Goal: Task Accomplishment & Management: Manage account settings

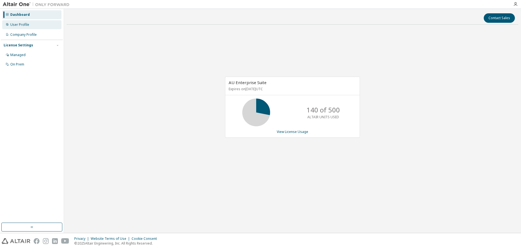
click at [20, 23] on div "User Profile" at bounding box center [19, 25] width 19 height 4
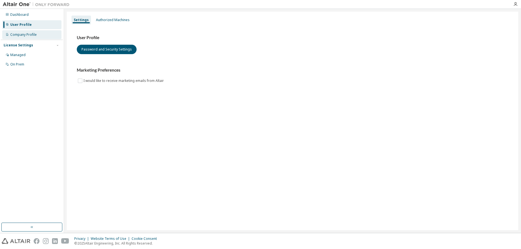
click at [29, 34] on div "Company Profile" at bounding box center [23, 35] width 26 height 4
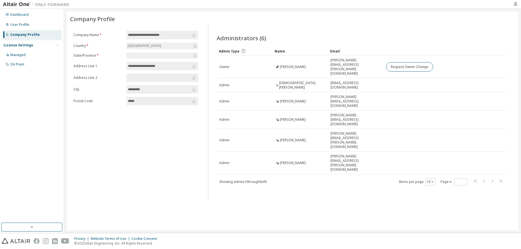
click at [78, 87] on form "**********" at bounding box center [135, 68] width 125 height 75
click at [14, 61] on div "On Prem" at bounding box center [31, 64] width 59 height 9
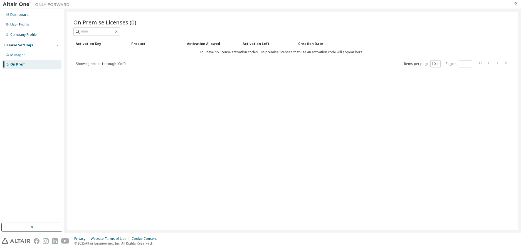
click at [117, 58] on div "Activation Key Product Activation Allowed Activation Left Creation Date You hav…" at bounding box center [292, 53] width 438 height 29
click at [119, 62] on span "Showing entries 1 through 10 of 0" at bounding box center [100, 63] width 49 height 5
click at [139, 43] on div "Product" at bounding box center [156, 43] width 51 height 9
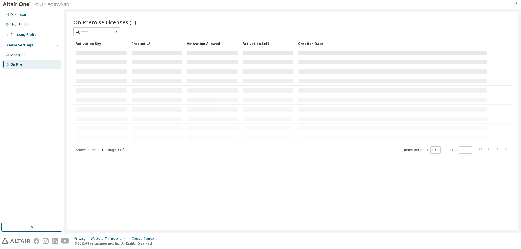
click at [90, 43] on div "Activation Key" at bounding box center [101, 43] width 51 height 9
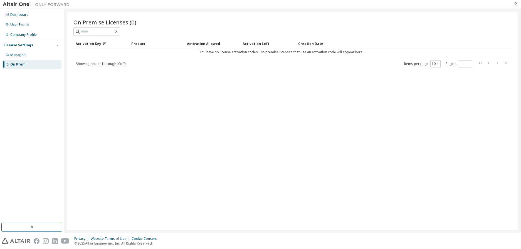
click at [144, 44] on div "Product" at bounding box center [156, 43] width 51 height 9
click at [204, 44] on div "Activation Allowed" at bounding box center [212, 43] width 51 height 9
click at [253, 43] on div "Activation Left" at bounding box center [267, 43] width 51 height 9
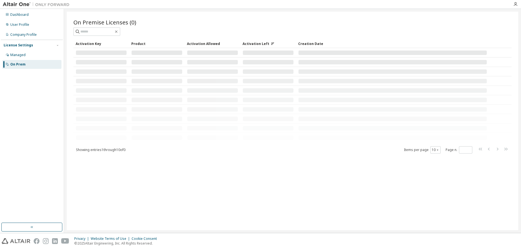
click at [303, 44] on div "Creation Date" at bounding box center [392, 43] width 189 height 9
click at [304, 42] on div "Creation Date" at bounding box center [392, 43] width 189 height 9
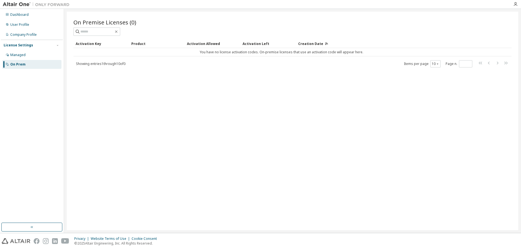
click at [96, 45] on div "Activation Key" at bounding box center [101, 43] width 51 height 9
click at [84, 44] on div "Activation Key" at bounding box center [101, 43] width 51 height 9
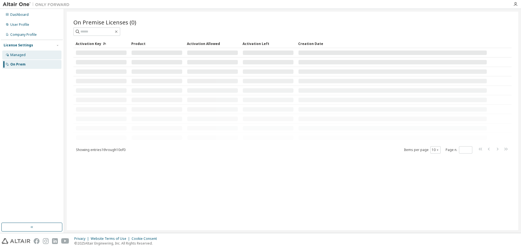
click at [35, 56] on div "Managed" at bounding box center [31, 55] width 59 height 9
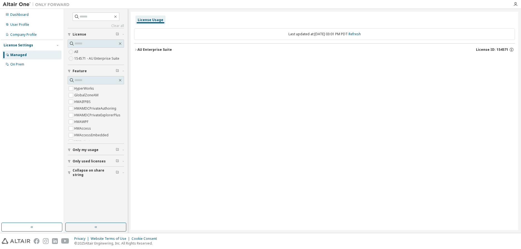
click at [91, 160] on span "Only used licenses" at bounding box center [89, 161] width 33 height 4
click at [81, 161] on span "Only used licenses" at bounding box center [89, 161] width 33 height 4
click at [120, 44] on icon "button" at bounding box center [120, 43] width 4 height 4
click at [122, 44] on icon "button" at bounding box center [120, 43] width 4 height 4
click at [120, 24] on link "Clear all" at bounding box center [96, 26] width 56 height 4
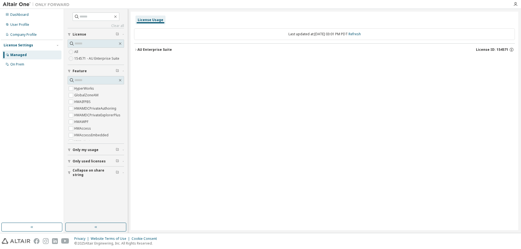
click at [354, 34] on div "Last updated at: Sun 2025-10-05 03:01 PM PDT Refresh" at bounding box center [324, 34] width 381 height 12
click at [96, 43] on input "text" at bounding box center [96, 44] width 43 height 6
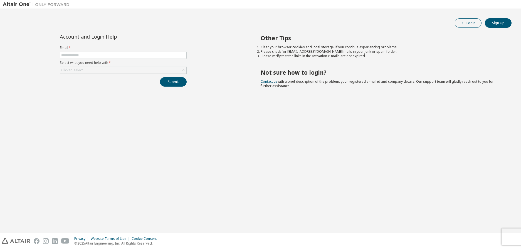
click at [468, 24] on button "Login" at bounding box center [468, 22] width 27 height 9
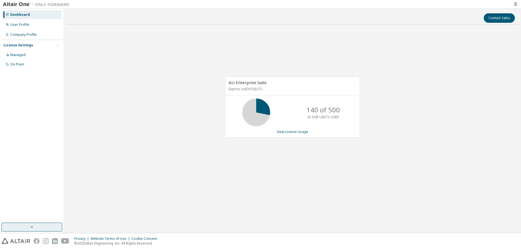
click at [26, 224] on button "button" at bounding box center [31, 227] width 61 height 9
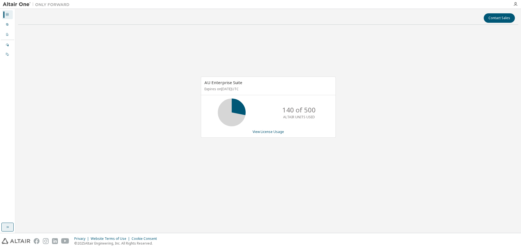
click at [8, 226] on icon "button" at bounding box center [7, 227] width 4 height 4
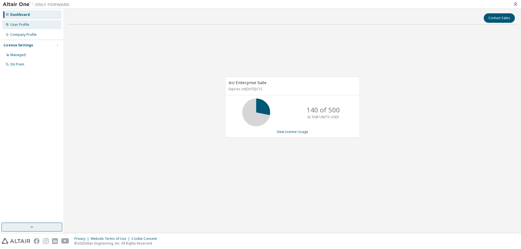
click at [24, 25] on div "User Profile" at bounding box center [19, 25] width 19 height 4
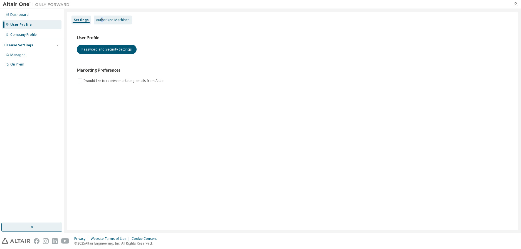
click at [101, 20] on div "Authorized Machines" at bounding box center [113, 20] width 34 height 4
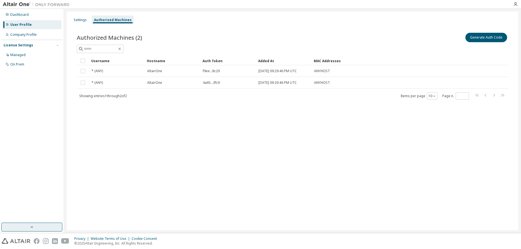
click at [437, 34] on div "Generate Auth Code" at bounding box center [400, 38] width 216 height 12
click at [483, 37] on button "Generate Auth Code" at bounding box center [486, 37] width 42 height 9
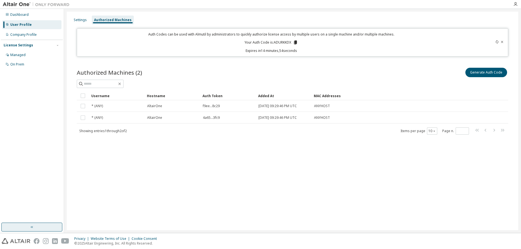
drag, startPoint x: 275, startPoint y: 42, endPoint x: 291, endPoint y: 42, distance: 16.1
click at [291, 42] on p "Your Auth Code is: ADURKKDX" at bounding box center [270, 42] width 53 height 5
copy p "ADURKKDX"
click at [193, 60] on div "Authorized Machines (2) Generate Auth Code Clear Load Save Save As Field Operat…" at bounding box center [292, 105] width 445 height 90
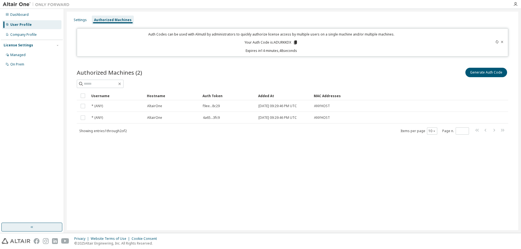
click at [276, 59] on div "Settings Authorized Machines Auth Codes can be used with Almutil by administrat…" at bounding box center [292, 121] width 451 height 219
